Goal: Task Accomplishment & Management: Use online tool/utility

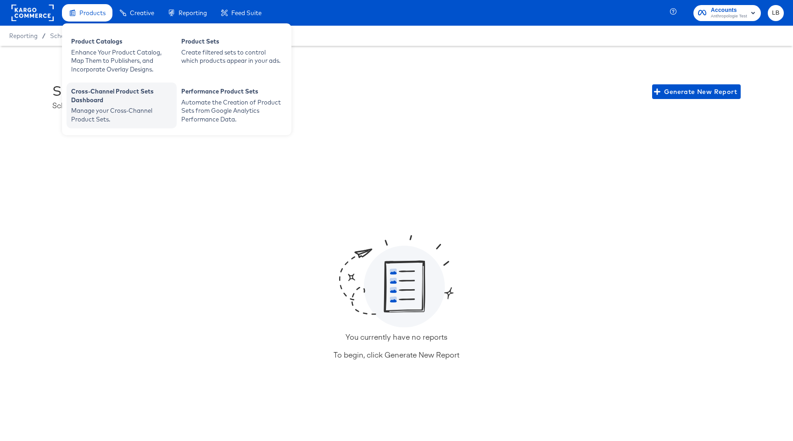
click at [138, 101] on div "Cross-Channel Product Sets Dashboard" at bounding box center [121, 96] width 101 height 19
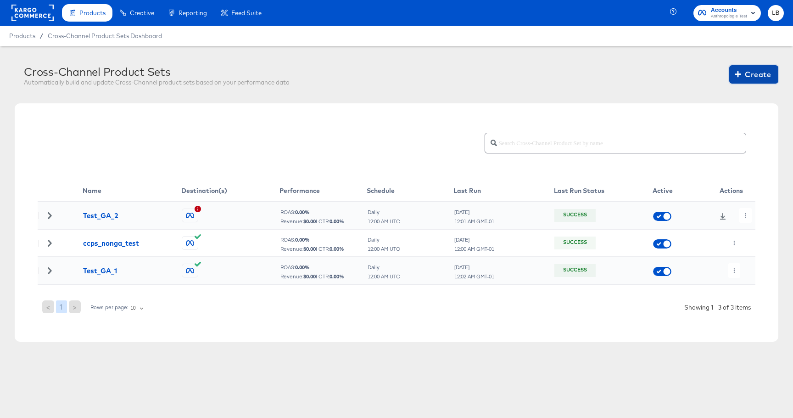
click at [745, 78] on span "Create" at bounding box center [753, 74] width 34 height 13
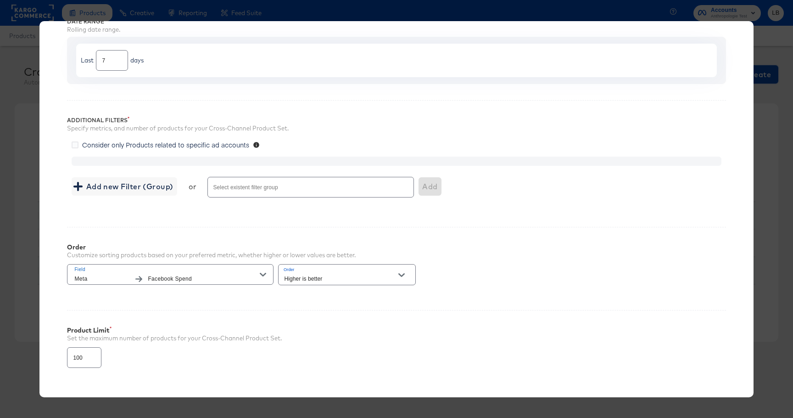
scroll to position [91, 0]
click at [154, 180] on span "Add new Filter (Group)" at bounding box center [124, 183] width 98 height 13
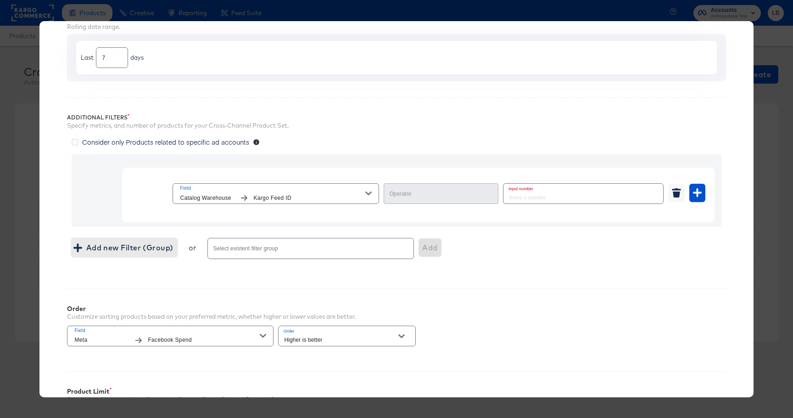
type input "Equal"
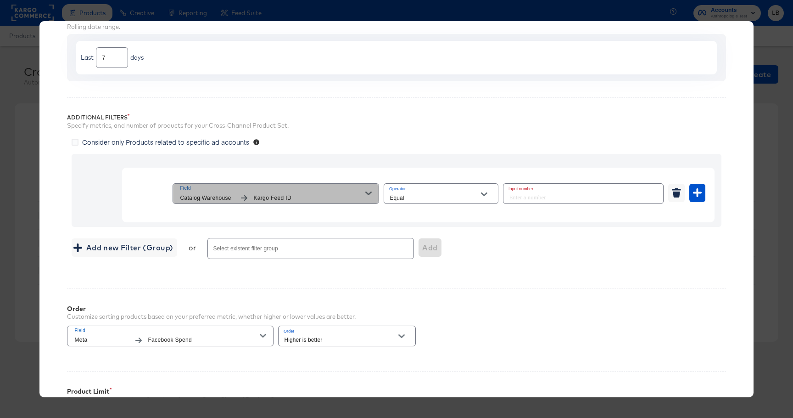
click at [370, 193] on icon "button" at bounding box center [368, 193] width 6 height 4
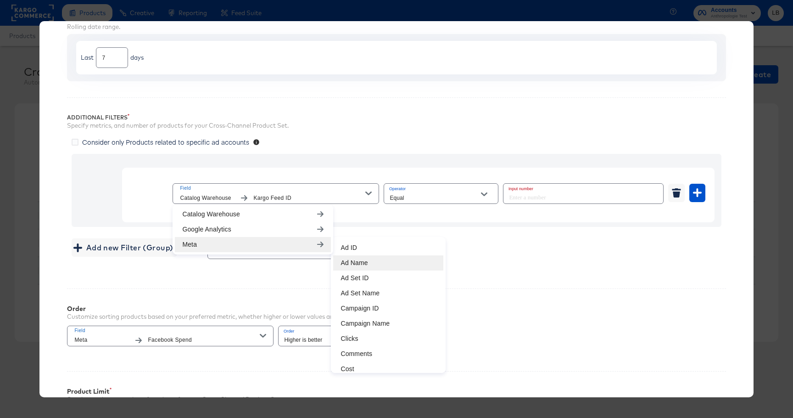
scroll to position [33, 0]
click at [389, 303] on li "Campaign ID" at bounding box center [388, 304] width 110 height 15
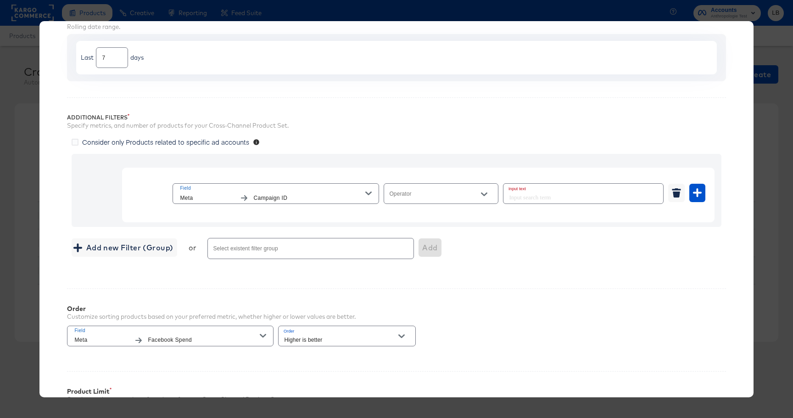
click at [486, 193] on icon "Open" at bounding box center [484, 194] width 6 height 4
click at [451, 216] on li "Equal" at bounding box center [441, 216] width 114 height 15
type input "Equal"
click at [534, 198] on input "text" at bounding box center [583, 194] width 160 height 20
type input "1234"
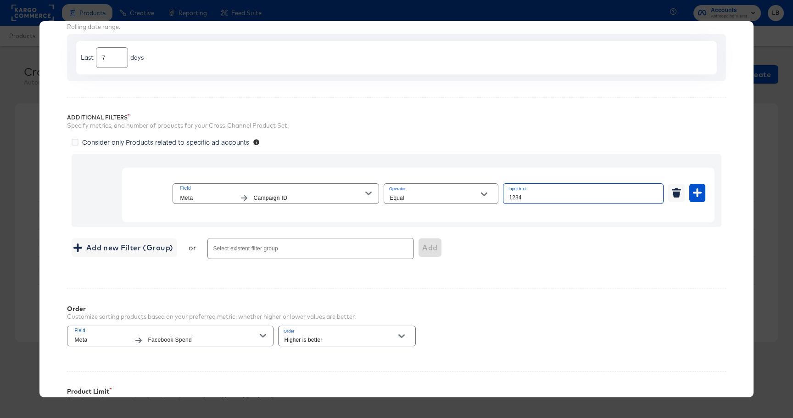
click at [522, 270] on div "Additional Filters Specify metrics, and number of products for your Cross-Chann…" at bounding box center [396, 184] width 658 height 174
click at [694, 198] on button "button" at bounding box center [697, 193] width 16 height 18
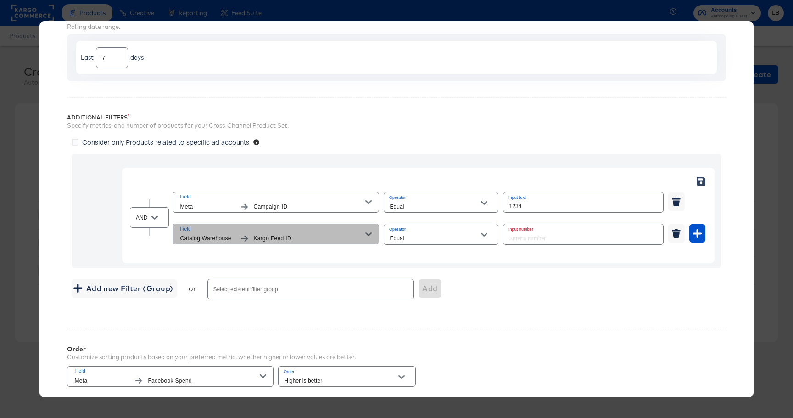
click at [370, 234] on icon "button" at bounding box center [368, 234] width 6 height 4
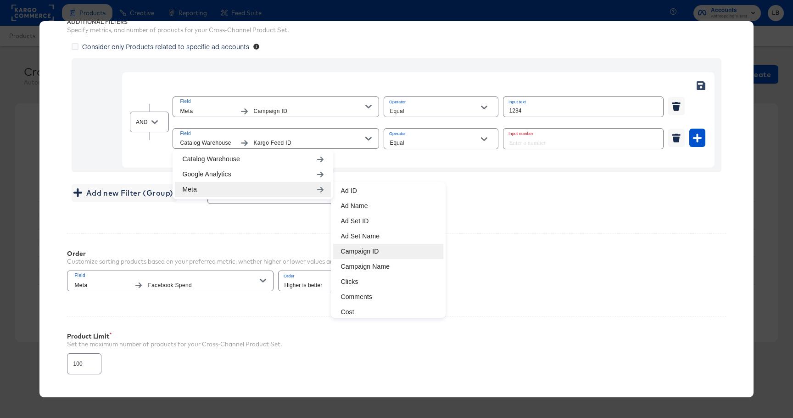
scroll to position [33, 0]
click at [371, 278] on li "Clicks" at bounding box center [388, 280] width 110 height 15
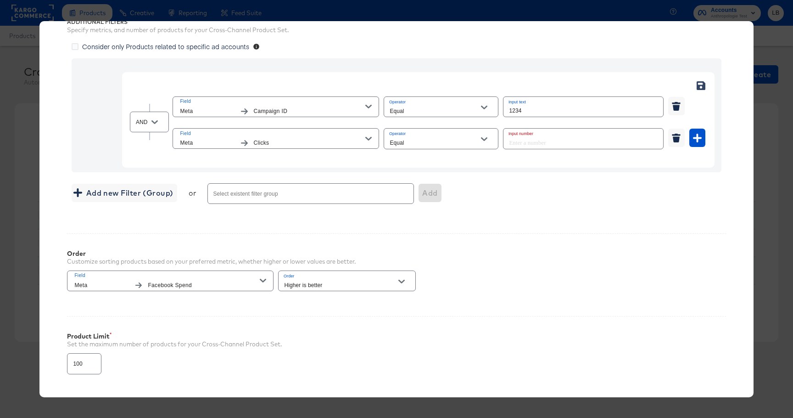
click at [489, 139] on button "Open" at bounding box center [484, 139] width 14 height 14
click at [446, 189] on li "Greater Than" at bounding box center [441, 190] width 114 height 15
type input "Greater Than"
click at [529, 143] on input "number" at bounding box center [580, 138] width 154 height 20
type input "10"
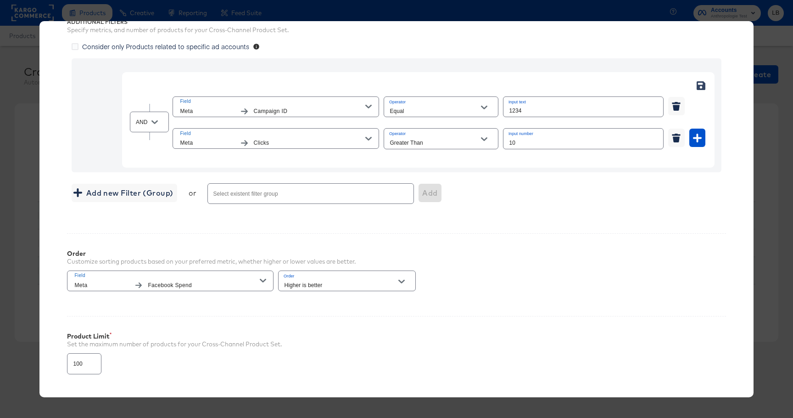
click at [544, 194] on div "Add new Filter (Group) or Select existent filter group Add" at bounding box center [396, 193] width 649 height 24
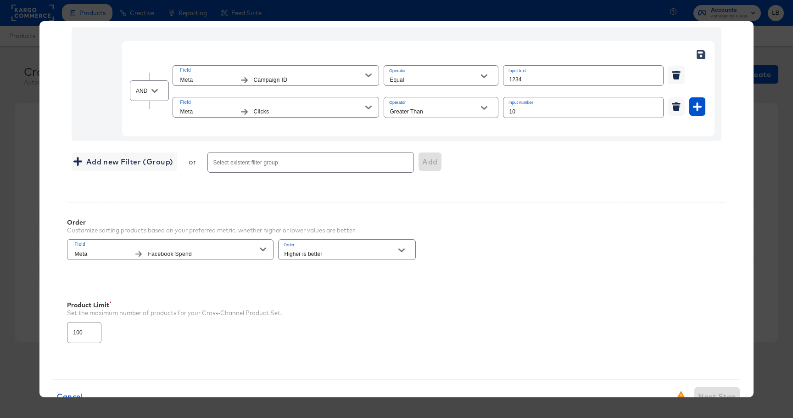
click at [83, 333] on input "100" at bounding box center [83, 328] width 33 height 20
type input "10000"
click at [189, 340] on div "Product Limit Set the maximum number of products for your Cross-Channel Product…" at bounding box center [396, 317] width 658 height 67
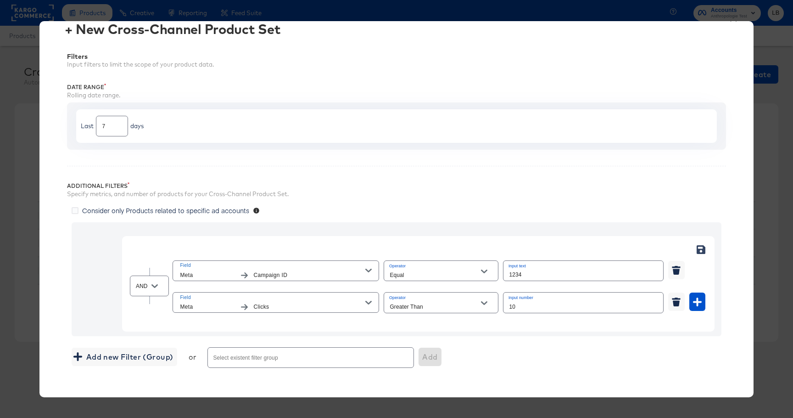
scroll to position [0, 0]
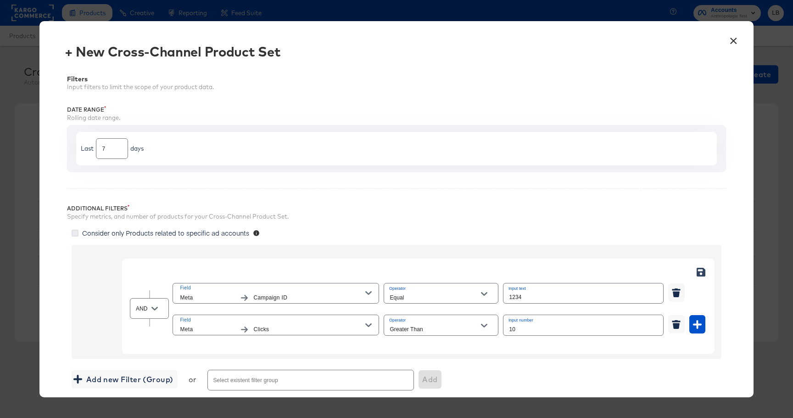
click at [73, 230] on icon at bounding box center [75, 232] width 7 height 7
click at [0, 0] on input "Consider only Products related to specific ad accounts" at bounding box center [0, 0] width 0 height 0
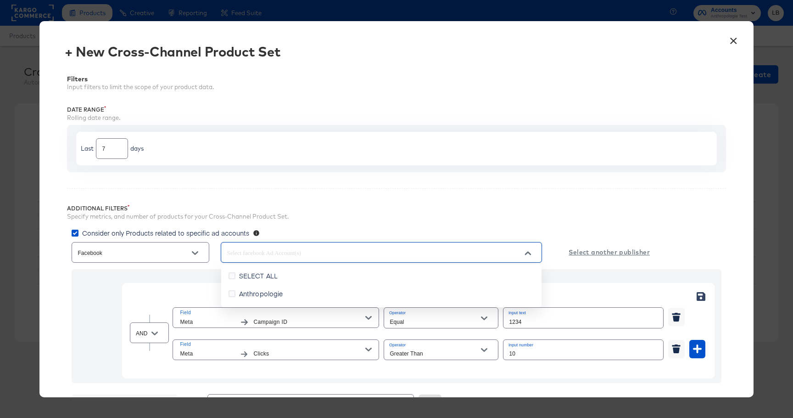
click at [317, 256] on input "text" at bounding box center [368, 252] width 287 height 11
click at [234, 279] on label "SELECT ALL" at bounding box center [254, 276] width 53 height 10
click at [0, 0] on input "SELECT ALL" at bounding box center [0, 0] width 0 height 0
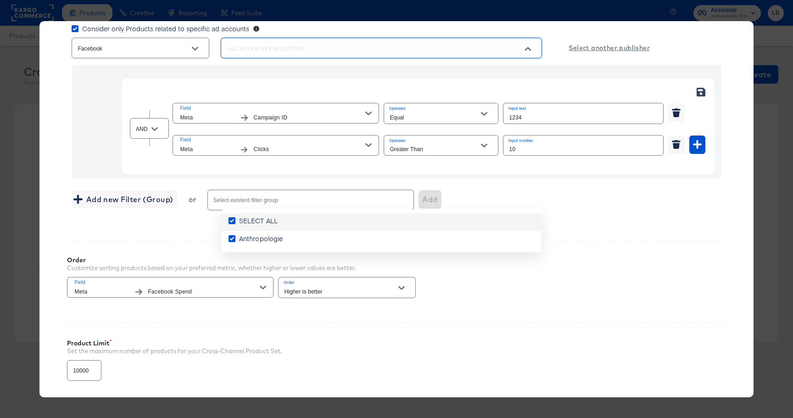
scroll to position [273, 0]
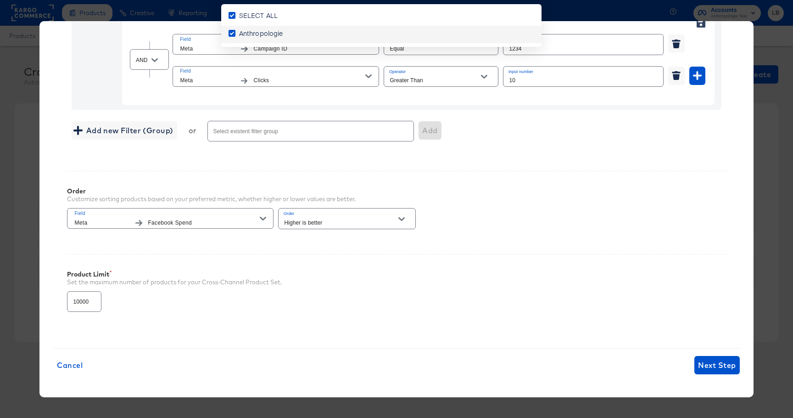
click at [565, 261] on div "Product Limit Set the maximum number of products for your Cross-Channel Product…" at bounding box center [396, 287] width 658 height 67
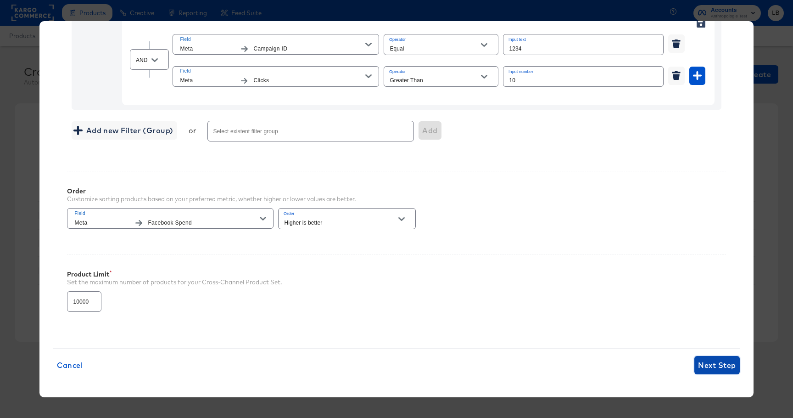
click at [719, 362] on span "Next Step" at bounding box center [717, 364] width 38 height 13
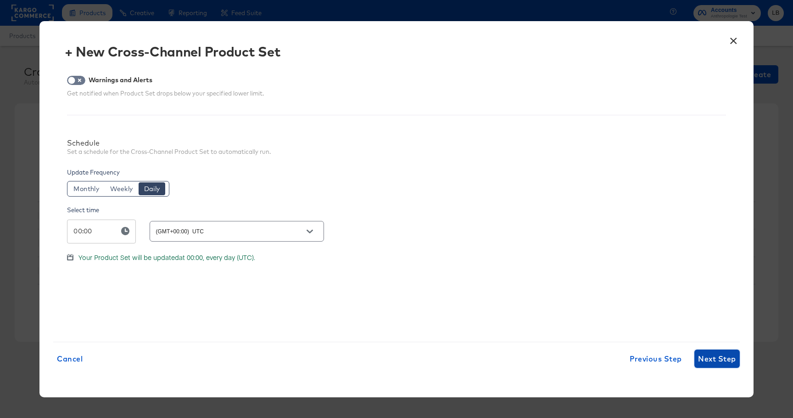
click at [713, 361] on span "Next Step" at bounding box center [717, 358] width 38 height 13
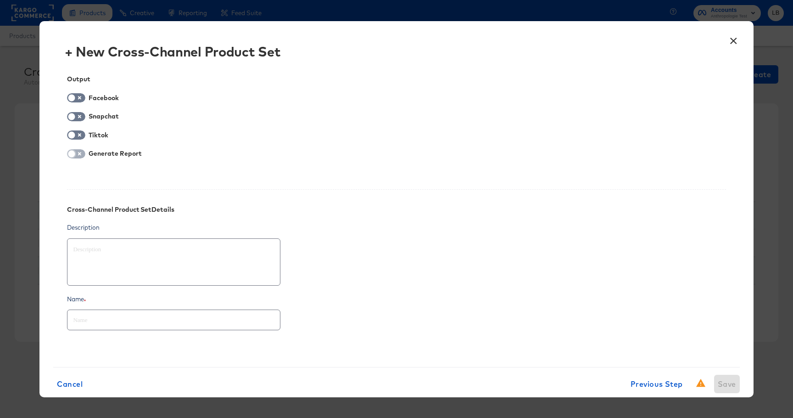
click at [78, 156] on input "checkbox" at bounding box center [72, 155] width 28 height 9
checkbox input "true"
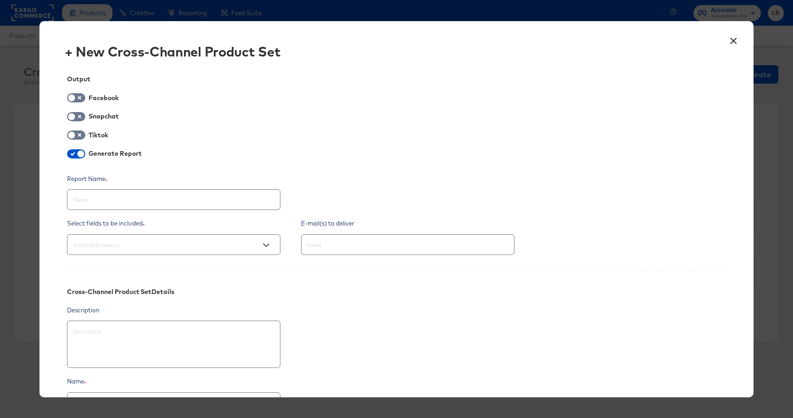
scroll to position [12, 0]
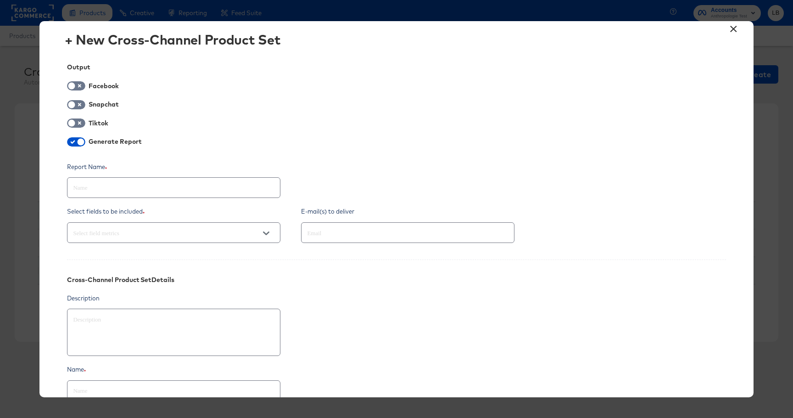
click at [206, 185] on input "text" at bounding box center [173, 184] width 212 height 20
type textarea "x"
type input "B"
type textarea "x"
type input "Be"
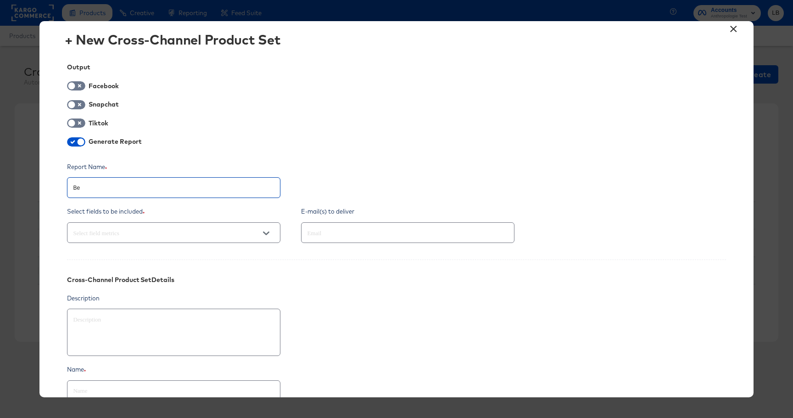
type textarea "x"
type input "Bel"
type textarea "x"
type input "[PERSON_NAME]"
click at [219, 232] on input "text" at bounding box center [160, 233] width 179 height 11
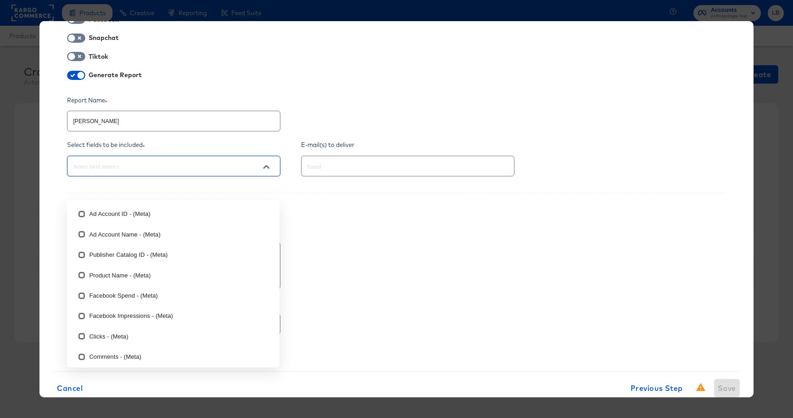
scroll to position [80, 0]
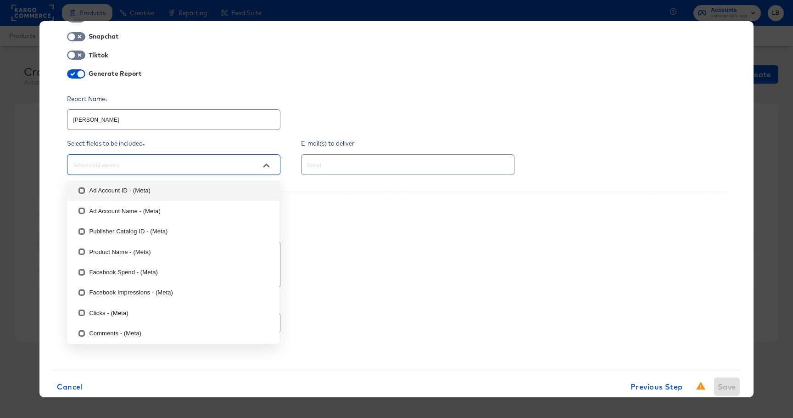
click at [143, 119] on input "[PERSON_NAME]" at bounding box center [173, 116] width 212 height 20
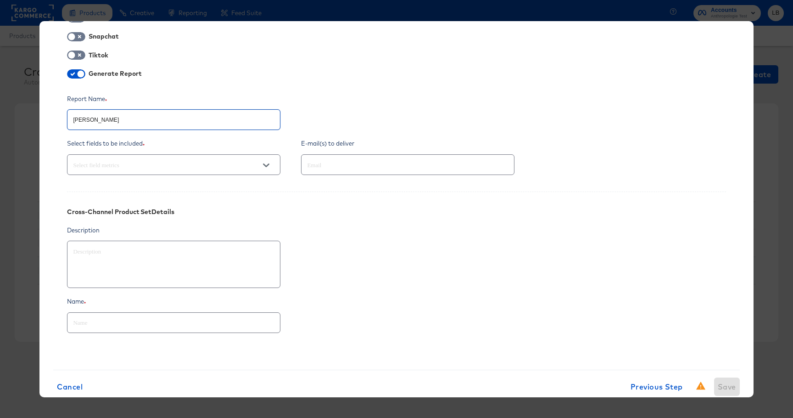
type textarea "x"
type input "[PERSON_NAME]"
type textarea "x"
type input "[PERSON_NAME] C"
type textarea "x"
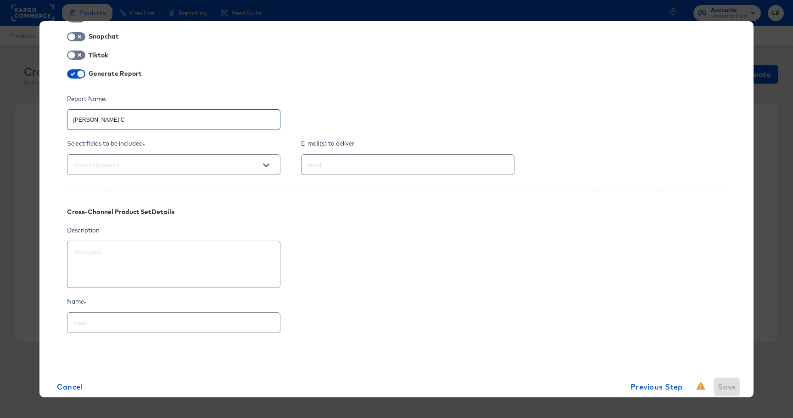
type input "[PERSON_NAME] Ca"
type textarea "x"
type input "[PERSON_NAME] Cam"
type textarea "x"
type input "[PERSON_NAME] Camp"
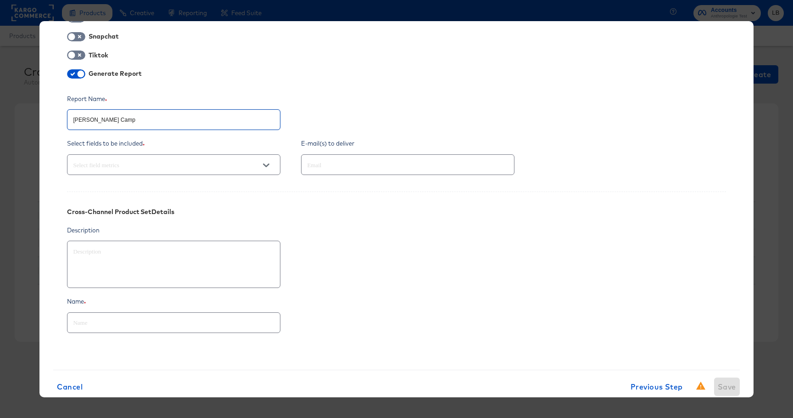
type textarea "x"
type input "[PERSON_NAME] [PERSON_NAME]"
type textarea "x"
type input "[PERSON_NAME] Campai"
type textarea "x"
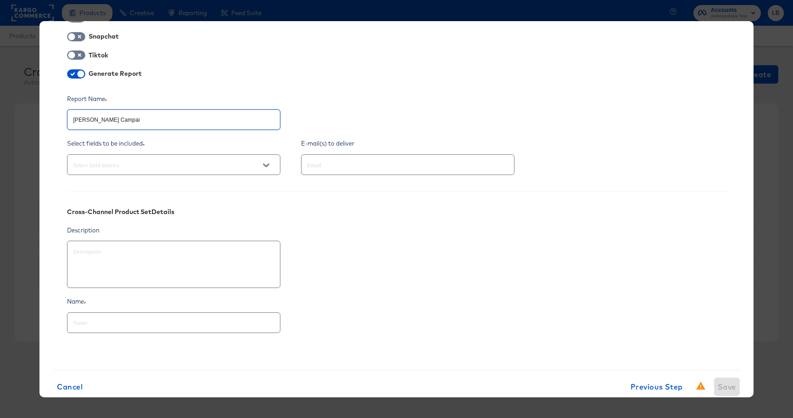
type input "[PERSON_NAME] Campaig"
type textarea "x"
type input "[PERSON_NAME] Campaign"
type textarea "x"
type input "[PERSON_NAME] Campaign"
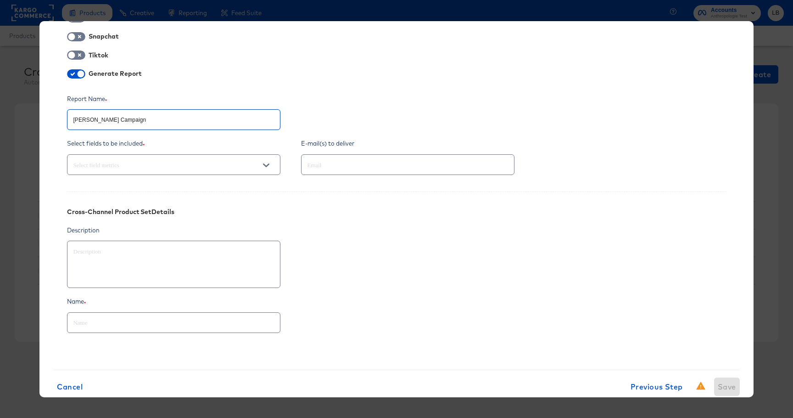
type textarea "x"
type input "[PERSON_NAME] Campaign Pr"
type textarea "x"
type input "[PERSON_NAME] Campaign Pro"
type textarea "x"
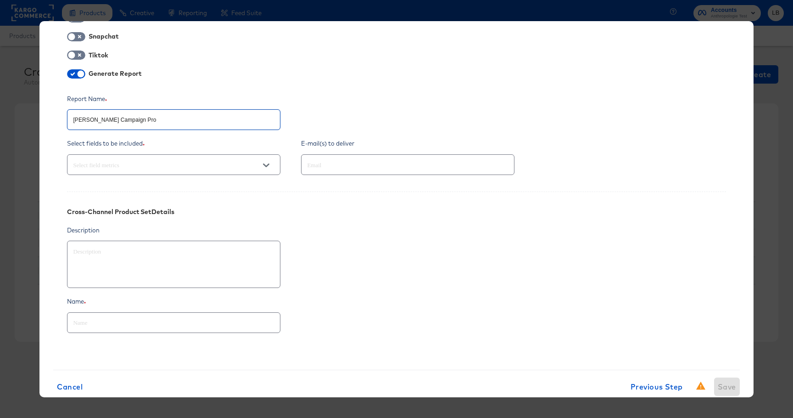
type input "[PERSON_NAME] Campaign Prod"
type textarea "x"
type input "[PERSON_NAME] Campaign Produ"
type textarea "x"
type input "[PERSON_NAME] Campaign Produc"
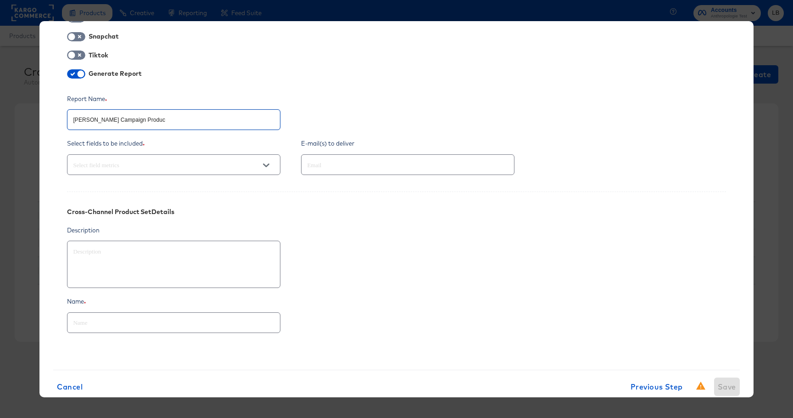
type textarea "x"
type input "[PERSON_NAME] Campaign Product"
type textarea "x"
type input "[PERSON_NAME] Campaign Product"
type textarea "x"
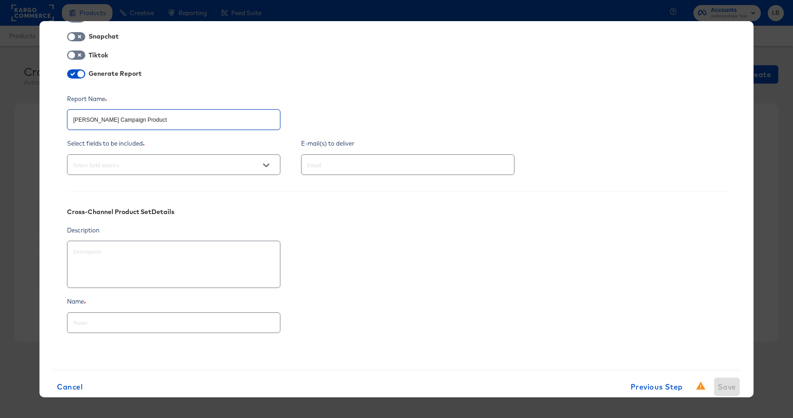
type input "[PERSON_NAME] Campaign Product T"
type textarea "x"
type input "[PERSON_NAME] Campaign Product Tr"
type textarea "x"
type input "[PERSON_NAME] Campaign Product Tre"
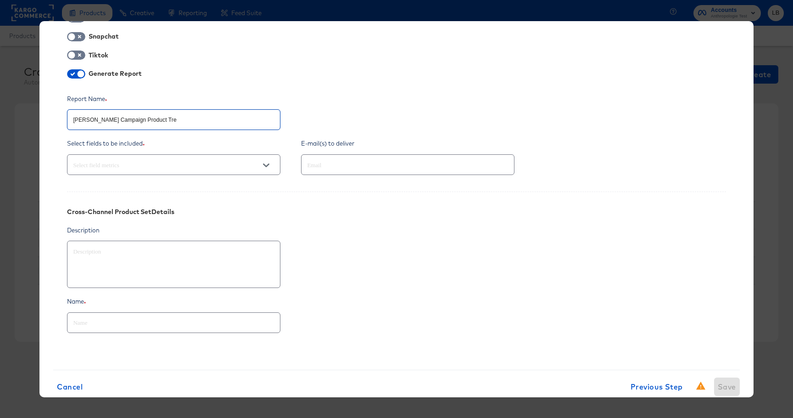
type textarea "x"
type input "[PERSON_NAME] Campaign Product Tren"
type textarea "x"
type input "[PERSON_NAME] Campaign Product Trend"
type textarea "x"
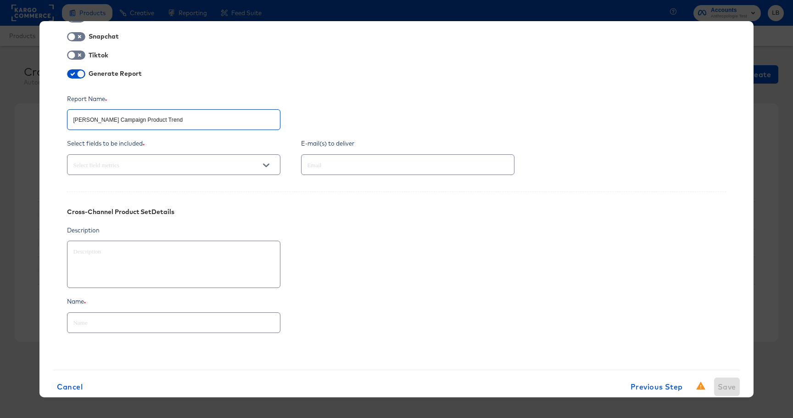
type input "[PERSON_NAME] Campaign Product Trend"
type textarea "x"
type input "[PERSON_NAME] Campaign Product Trend"
type textarea "x"
type input "[PERSON_NAME] Campaign Product Trend"
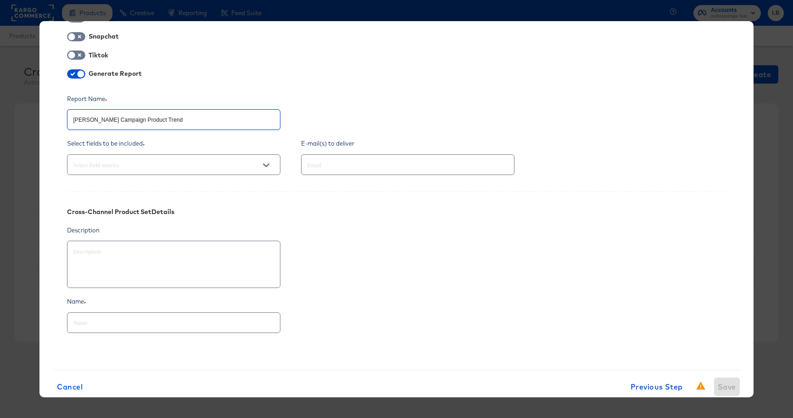
type textarea "x"
type input "[PERSON_NAME] Campaign Product Trend A"
type textarea "x"
type input "[PERSON_NAME] Campaign Product Trend An"
type textarea "x"
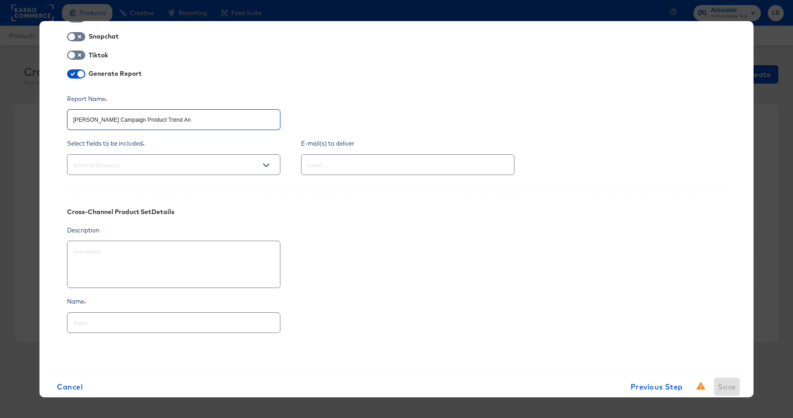
type input "[PERSON_NAME] Campaign Product Trend [PERSON_NAME]"
type textarea "x"
type input "[PERSON_NAME] Campaign Product Trend Anal"
type textarea "x"
type input "[PERSON_NAME] Campaign Product Trend Analy"
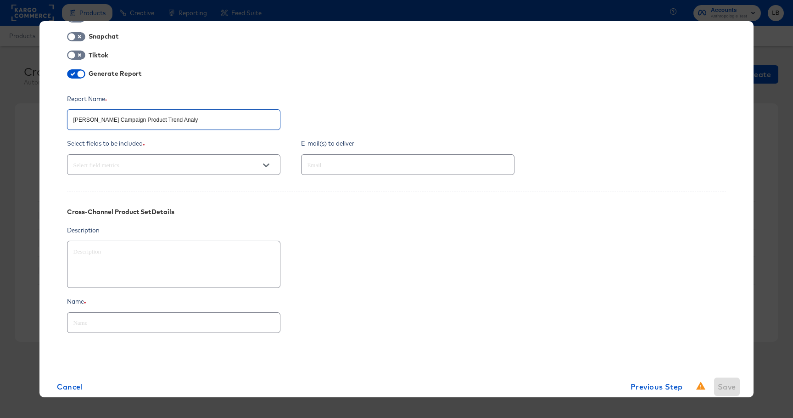
type textarea "x"
type input "[PERSON_NAME] Campaign Product Trend Analys"
type textarea "x"
type input "[PERSON_NAME] Campaign Product Trend Analysi"
type textarea "x"
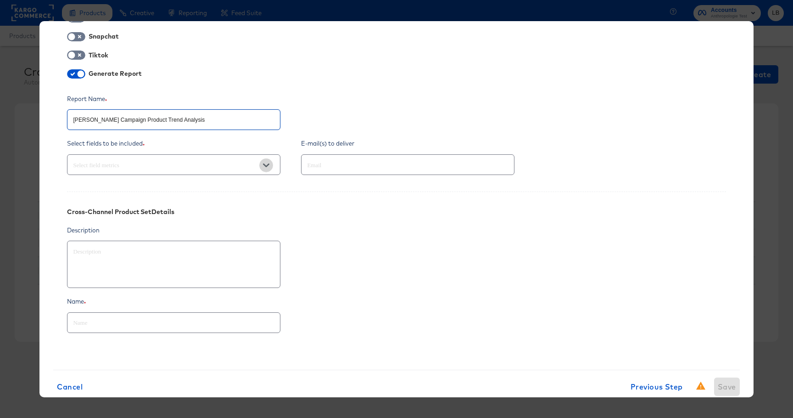
click at [260, 167] on button "Open" at bounding box center [266, 165] width 14 height 14
type input "[PERSON_NAME] Campaign Product Trend Analysis"
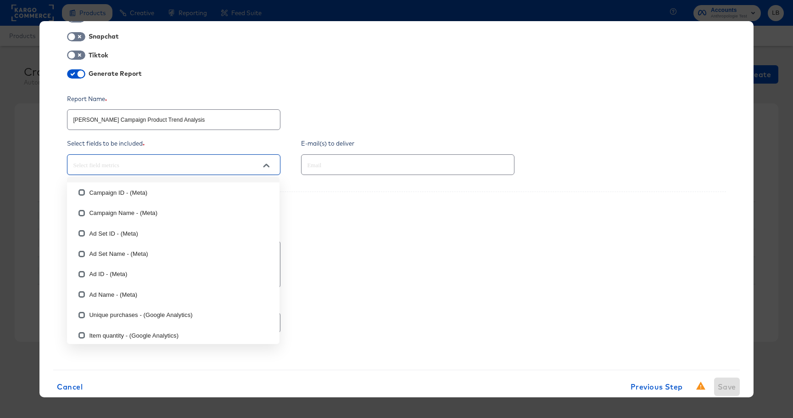
scroll to position [479, 0]
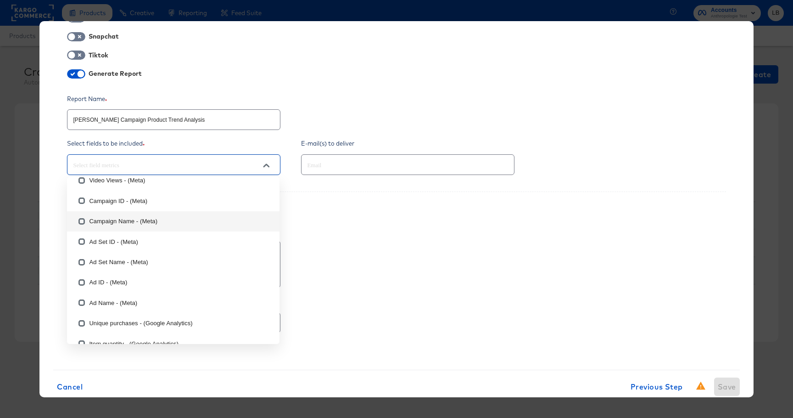
click at [97, 223] on li "Campaign Name - (Meta)" at bounding box center [173, 221] width 212 height 20
type textarea "x"
checkbox input "true"
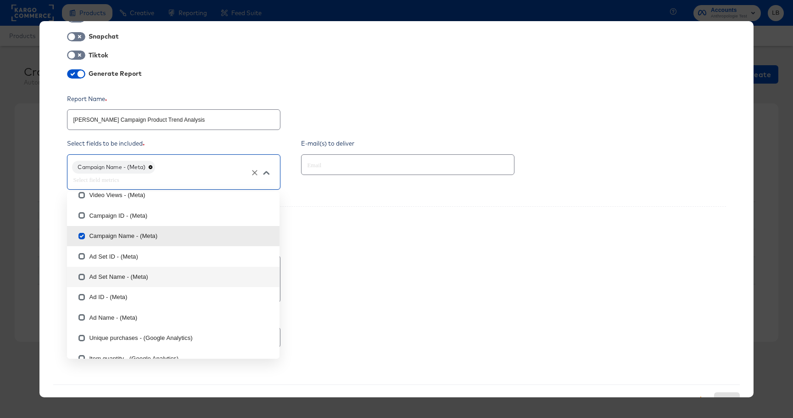
click at [107, 275] on li "Ad Set Name - (Meta)" at bounding box center [173, 277] width 212 height 20
type textarea "x"
checkbox input "true"
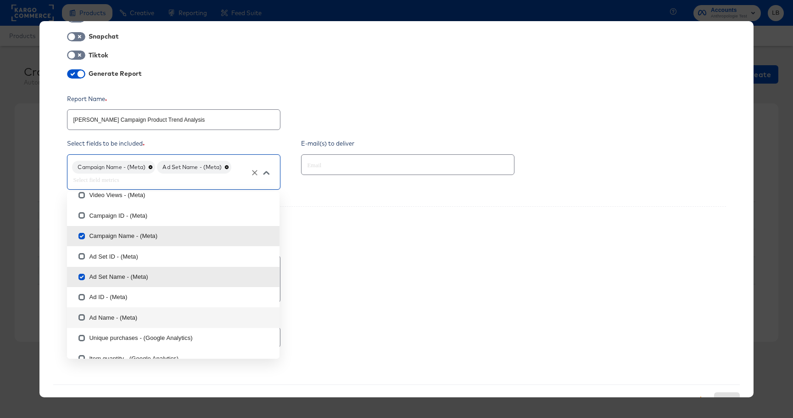
click at [100, 323] on li "Ad Name - (Meta)" at bounding box center [173, 317] width 212 height 20
type textarea "x"
checkbox input "true"
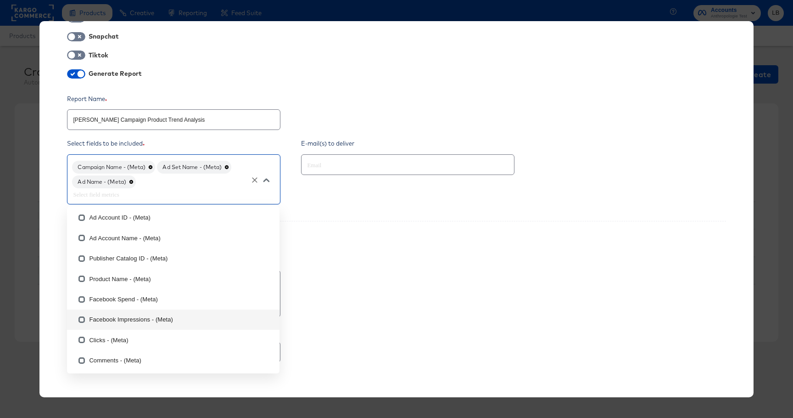
scroll to position [0, 0]
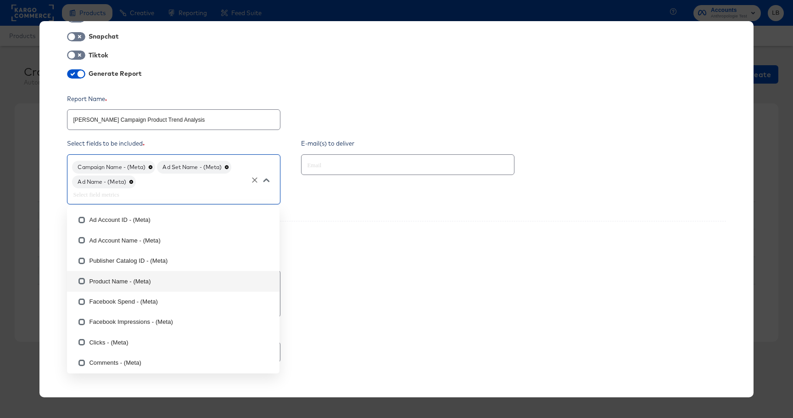
click at [111, 276] on li "Product Name - (Meta)" at bounding box center [173, 281] width 212 height 20
type textarea "x"
checkbox input "true"
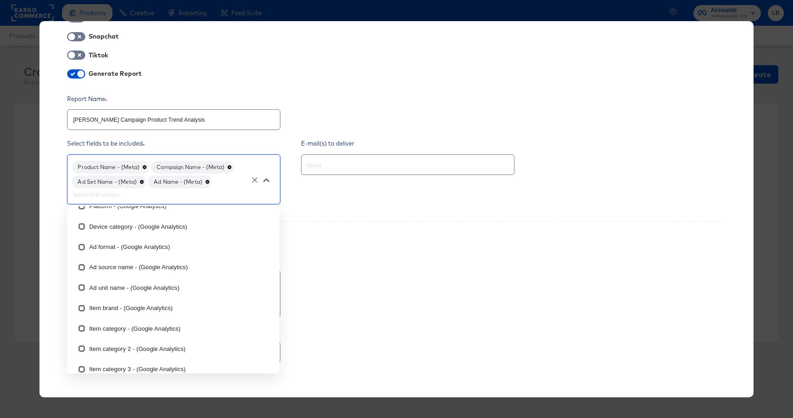
scroll to position [992, 0]
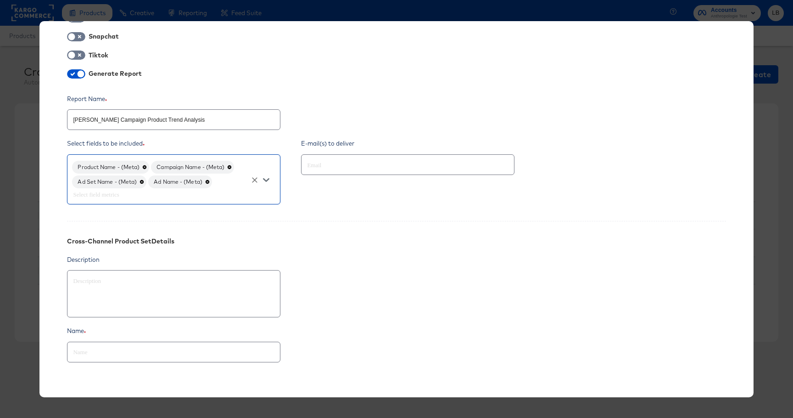
type textarea "x"
click at [775, 246] on div "× + New Cross-Channel Product Set Output Facebook Snapchat Tiktok Generate Repo…" at bounding box center [396, 209] width 793 height 418
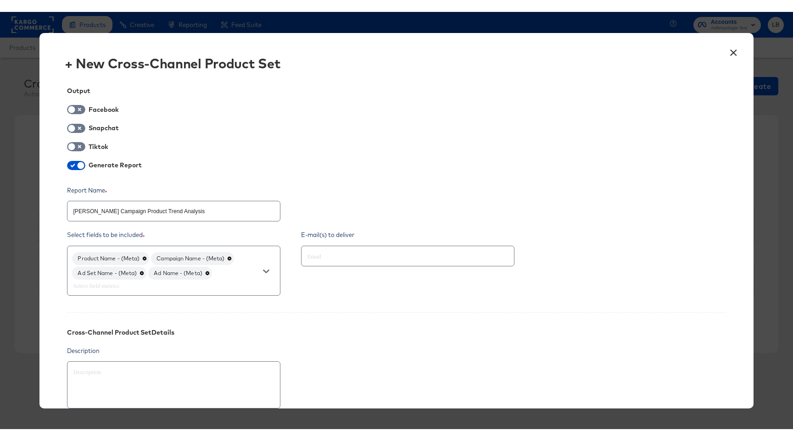
scroll to position [131, 0]
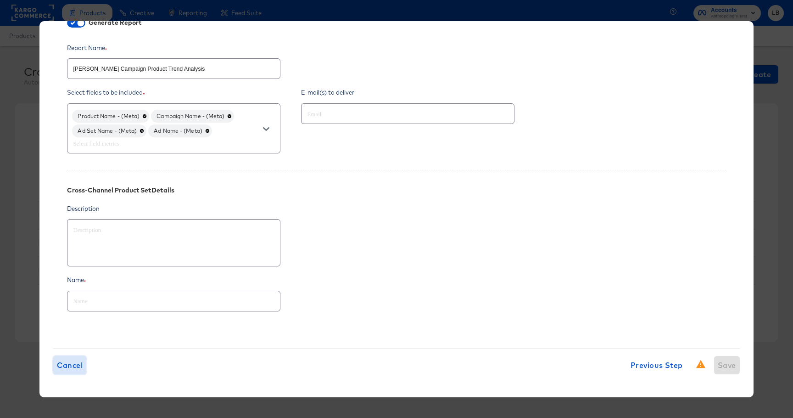
click at [73, 363] on span "Cancel" at bounding box center [70, 364] width 26 height 13
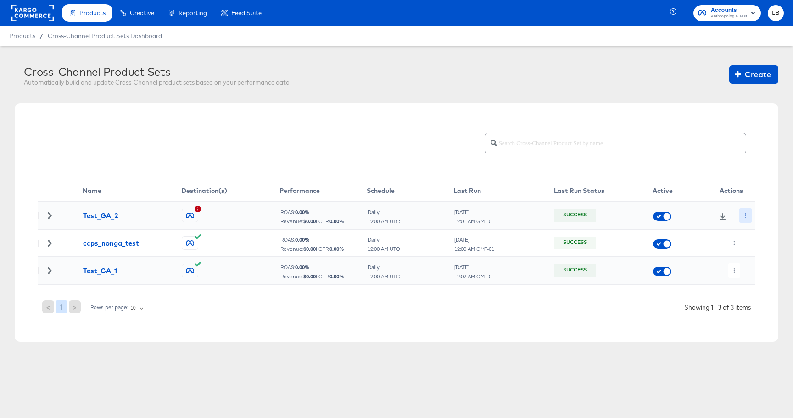
click at [744, 217] on icon "button" at bounding box center [745, 215] width 5 height 5
click at [771, 263] on li "Run Now" at bounding box center [758, 263] width 49 height 15
click at [751, 82] on button "Create" at bounding box center [753, 74] width 49 height 18
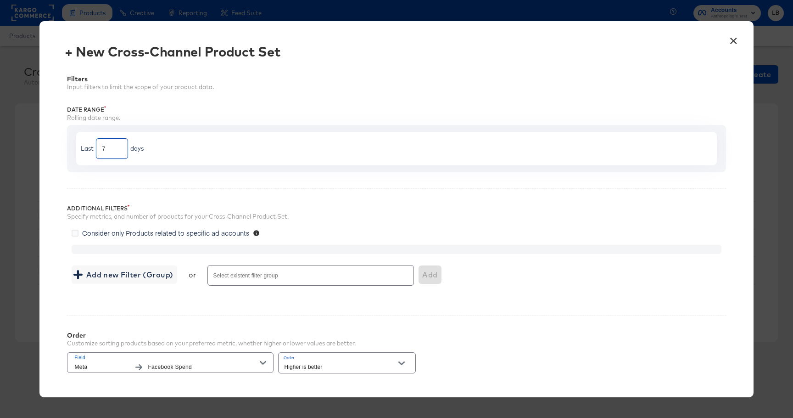
drag, startPoint x: 108, startPoint y: 150, endPoint x: 96, endPoint y: 149, distance: 12.5
click at [96, 149] on div "7" at bounding box center [112, 148] width 32 height 21
